Goal: Information Seeking & Learning: Find specific fact

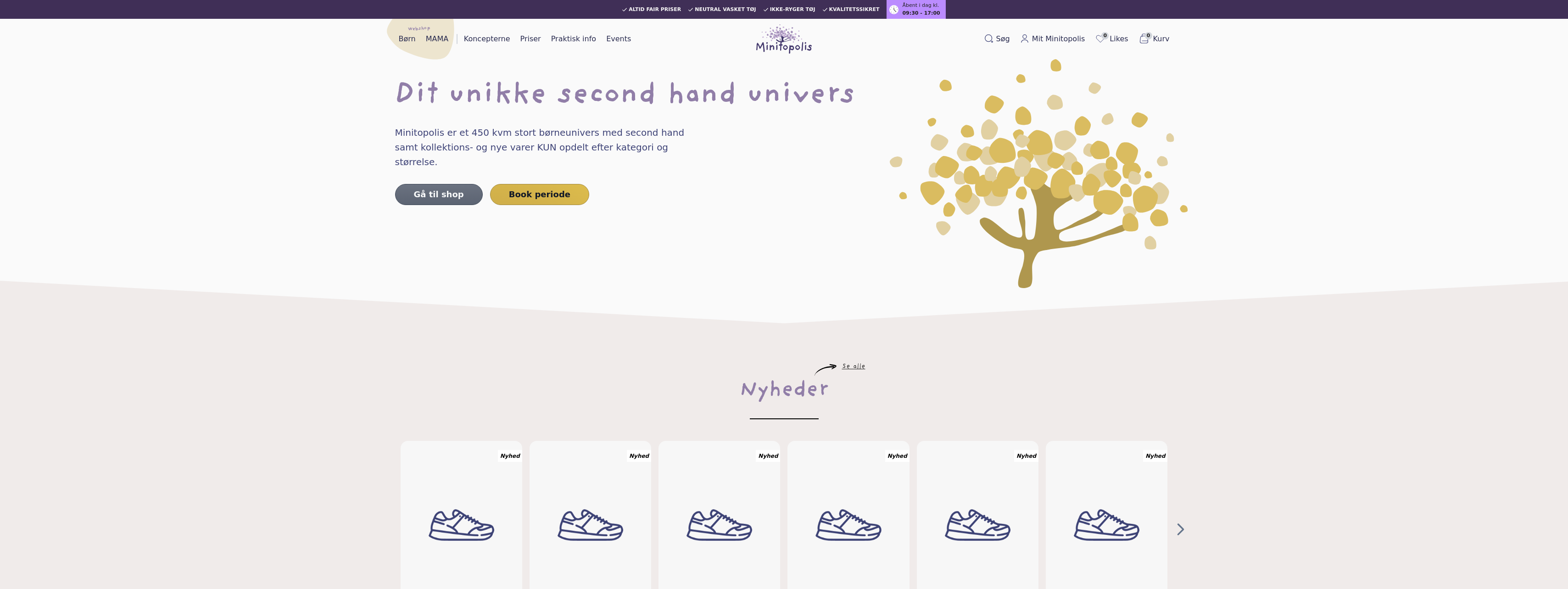
click at [443, 184] on link "Gå til shop" at bounding box center [439, 194] width 88 height 21
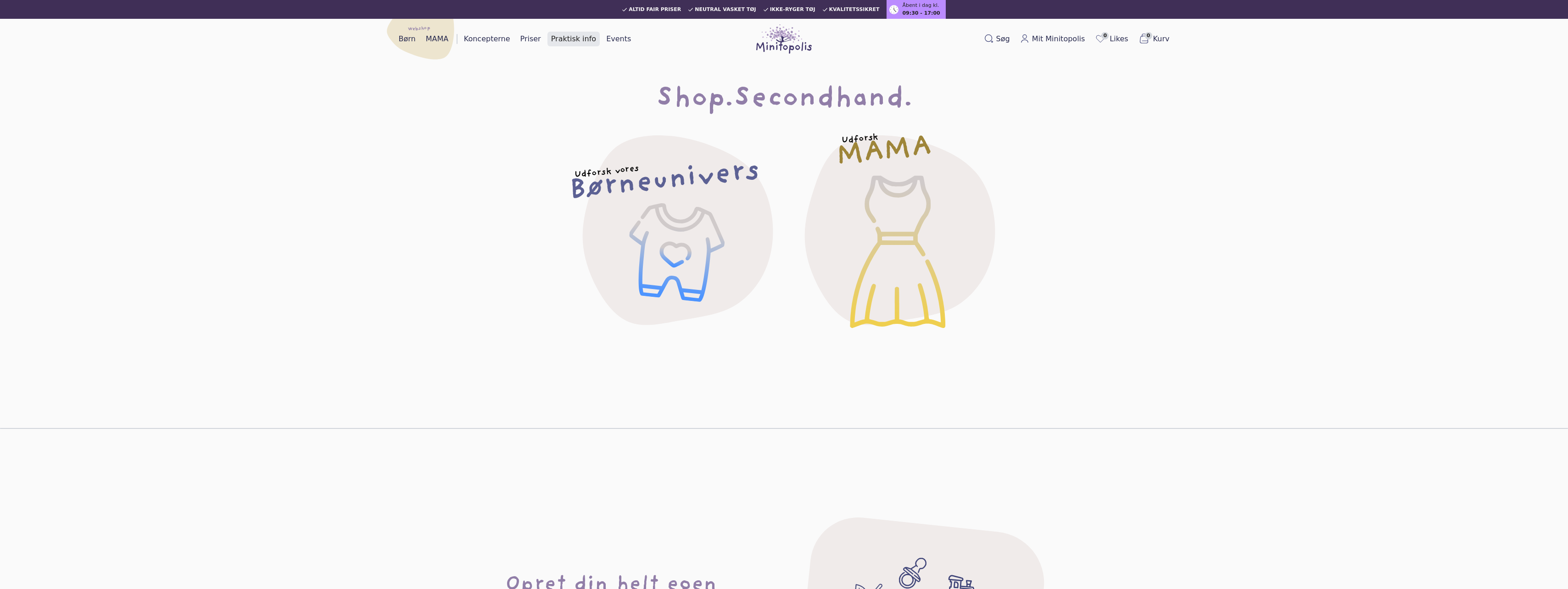
click at [562, 42] on link "Praktisk info" at bounding box center [573, 39] width 52 height 15
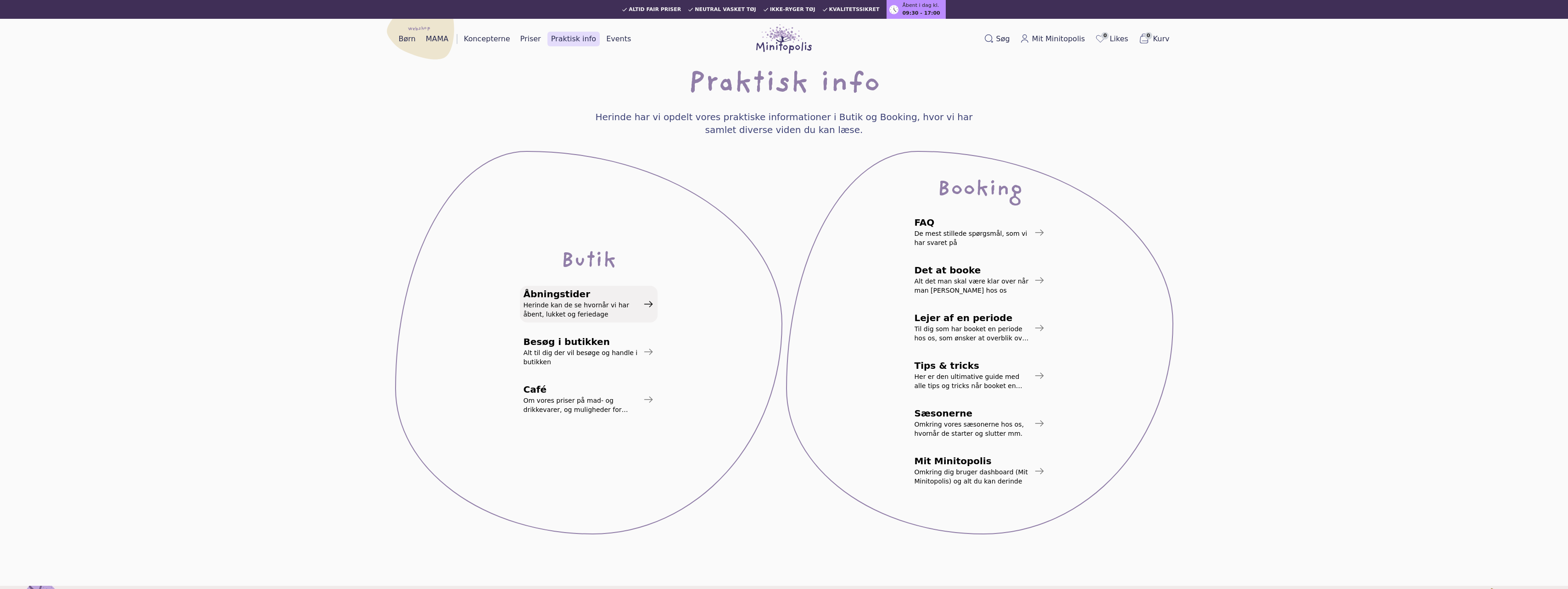
click at [637, 313] on span "Herinde kan de se hvornår vi har åbent, lukket og feriedage" at bounding box center [581, 310] width 116 height 18
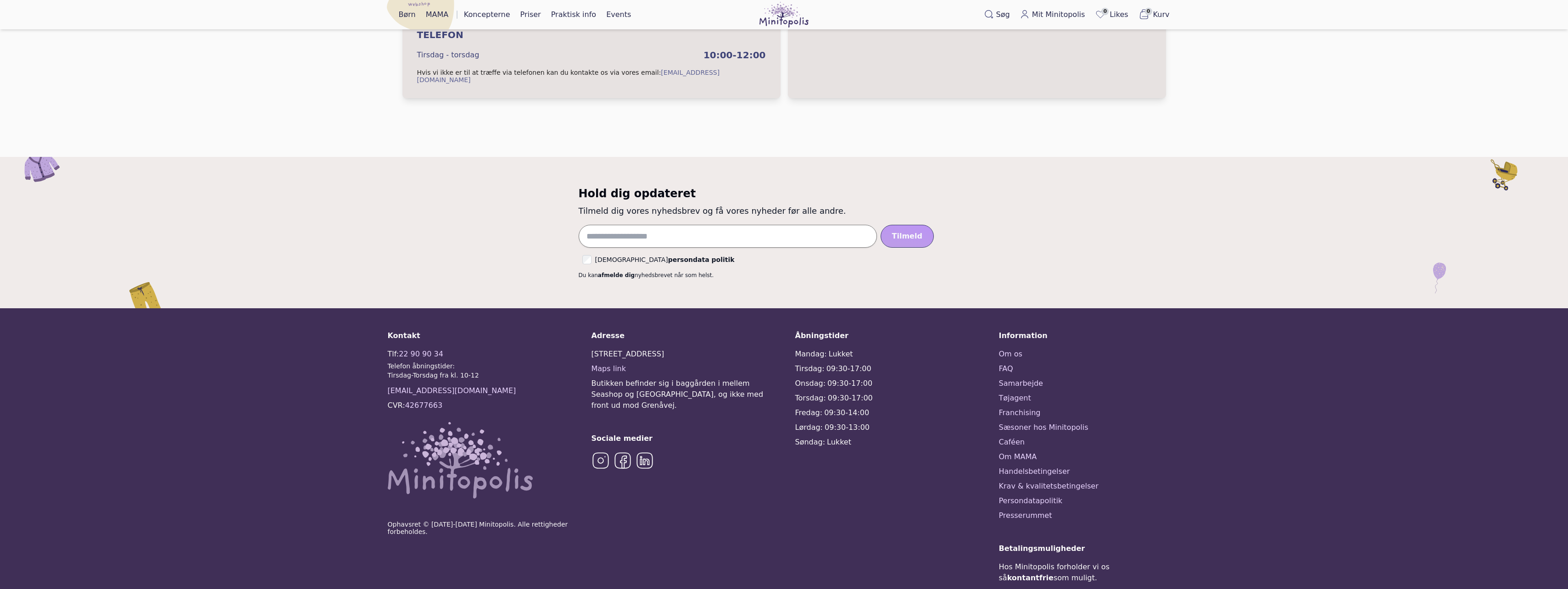
scroll to position [370, 0]
